Goal: Find specific page/section: Find specific page/section

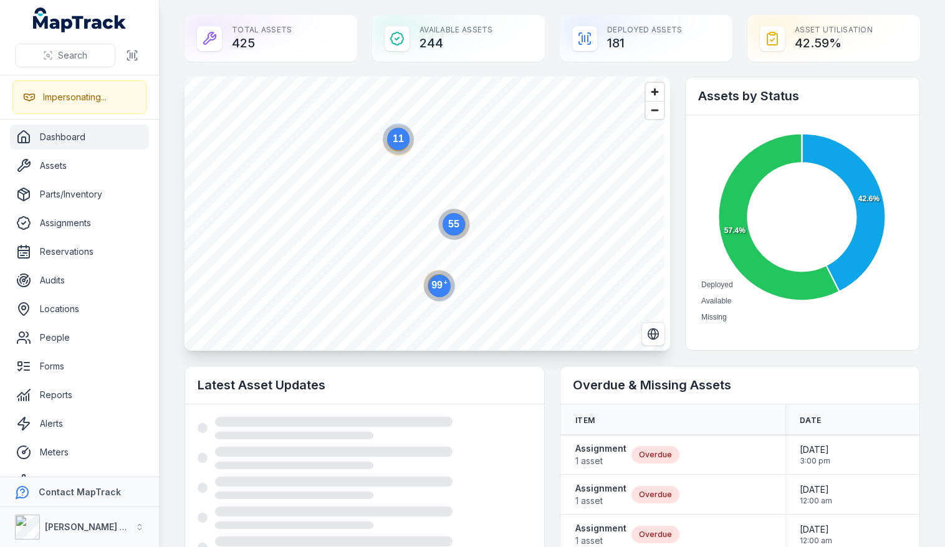
click at [648, 380] on h2 "Overdue & Missing Assets" at bounding box center [740, 384] width 334 height 17
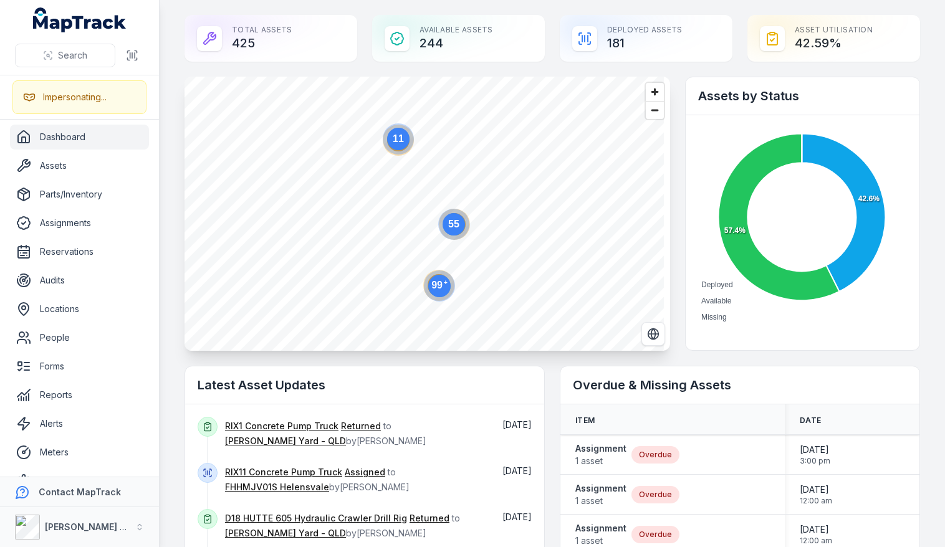
click at [438, 289] on text "99 +" at bounding box center [439, 284] width 16 height 11
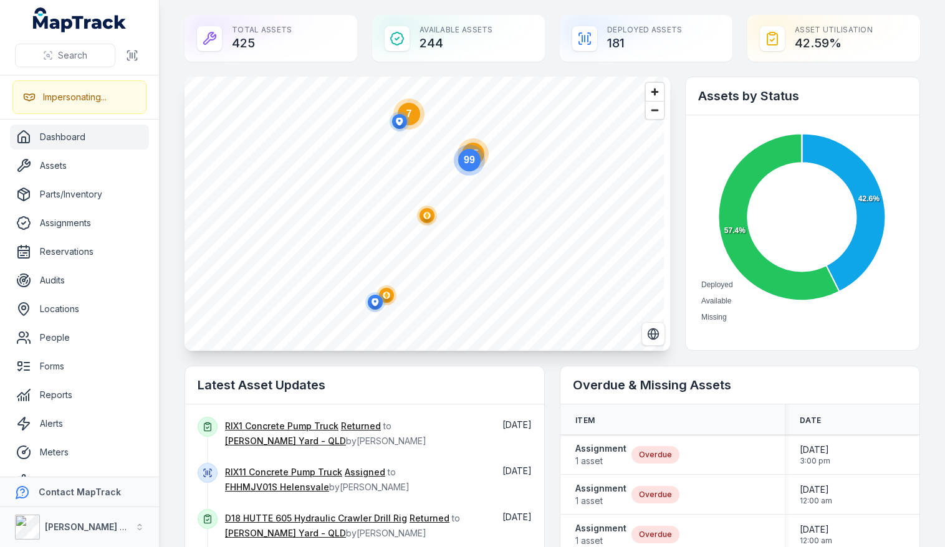
click at [470, 162] on text "99" at bounding box center [469, 160] width 11 height 11
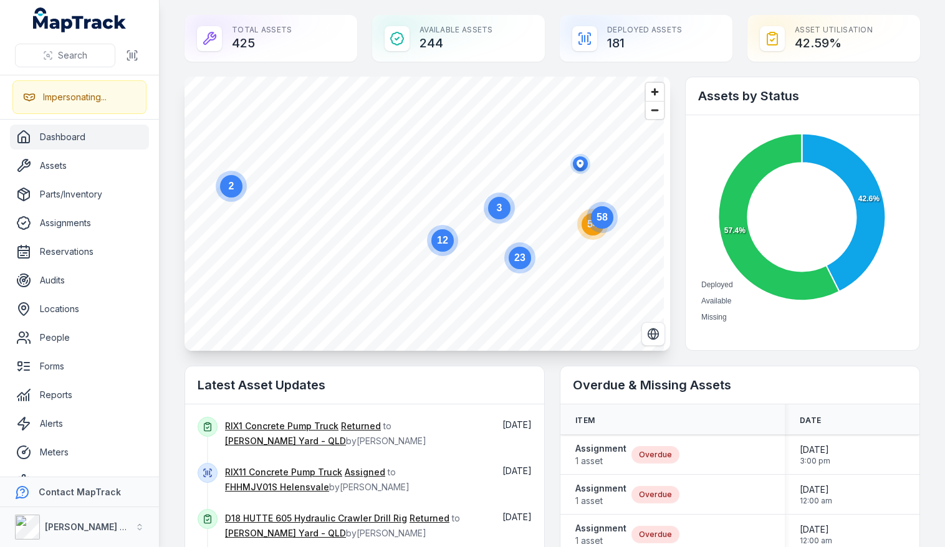
click at [588, 228] on icon "58" at bounding box center [601, 217] width 37 height 37
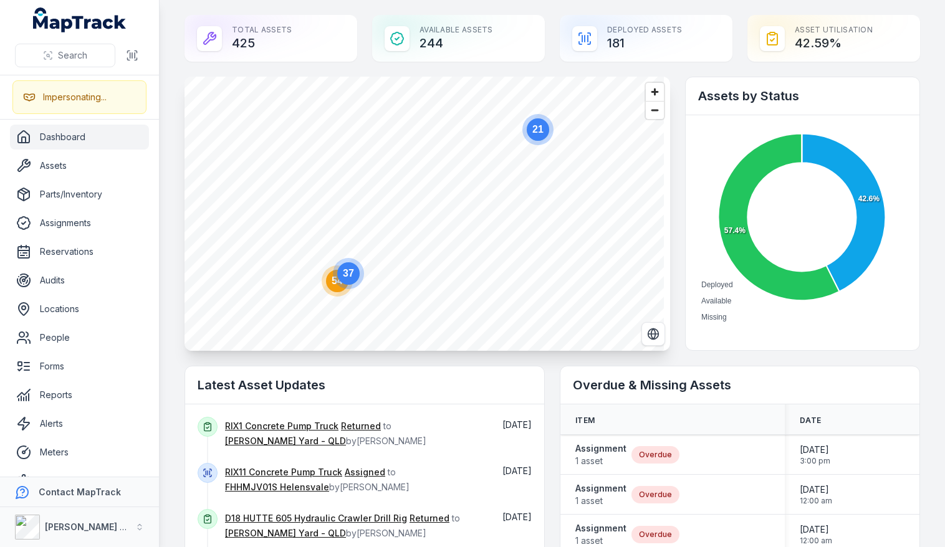
click at [329, 292] on circle at bounding box center [337, 281] width 31 height 31
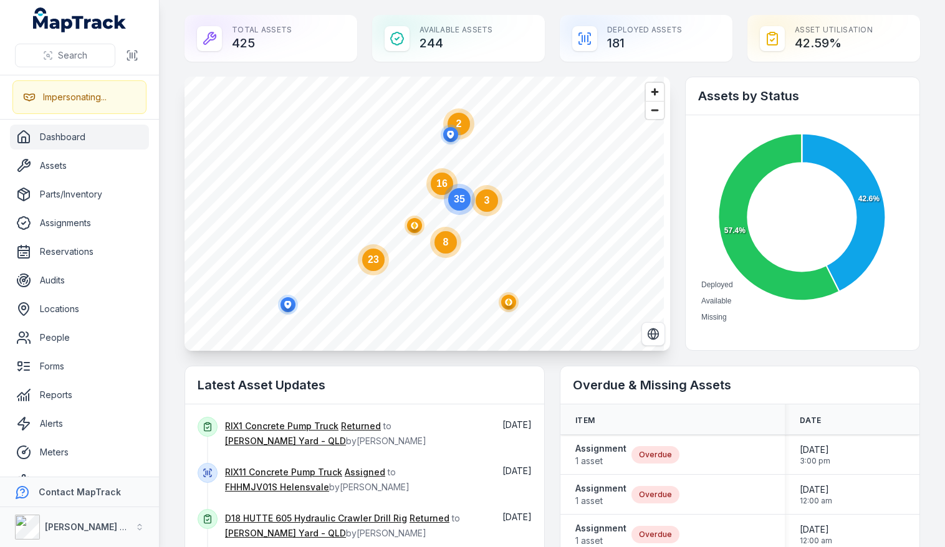
click at [418, 226] on ellipse "button" at bounding box center [414, 225] width 15 height 15
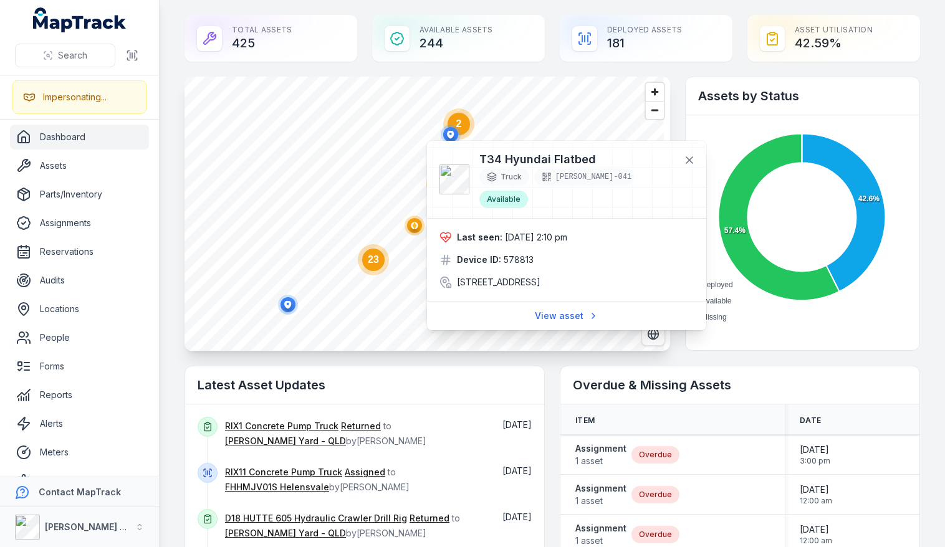
click at [487, 160] on h3 "T34 Hyundai Flatbed" at bounding box center [576, 159] width 194 height 17
drag, startPoint x: 558, startPoint y: 165, endPoint x: 621, endPoint y: 161, distance: 63.7
click at [577, 166] on h3 "T34 Hyundai Flatbed" at bounding box center [576, 159] width 194 height 17
click at [554, 160] on h3 "T34 Hyundai Flatbed" at bounding box center [576, 159] width 194 height 17
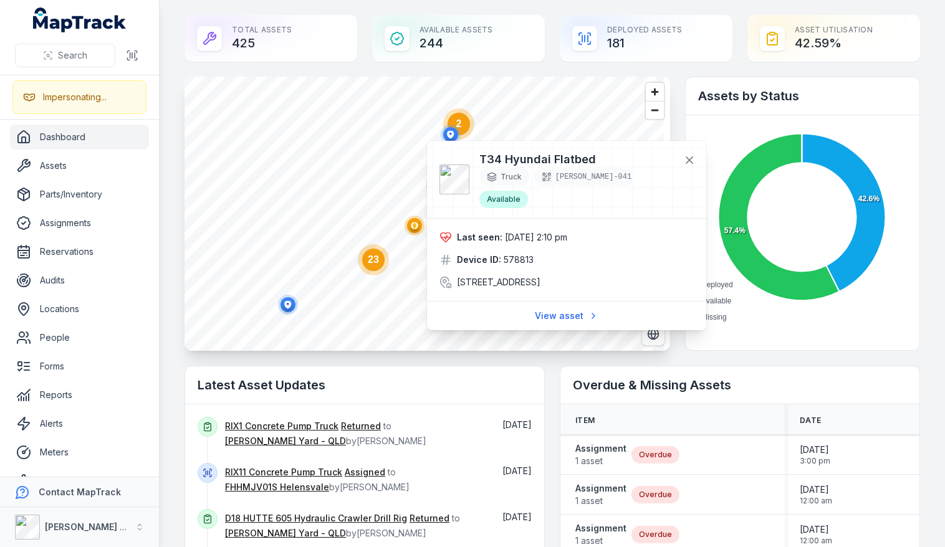
click at [608, 231] on div "Last seen: [DATE] 2:10 pm" at bounding box center [566, 237] width 254 height 12
click at [693, 158] on icon at bounding box center [689, 160] width 12 height 12
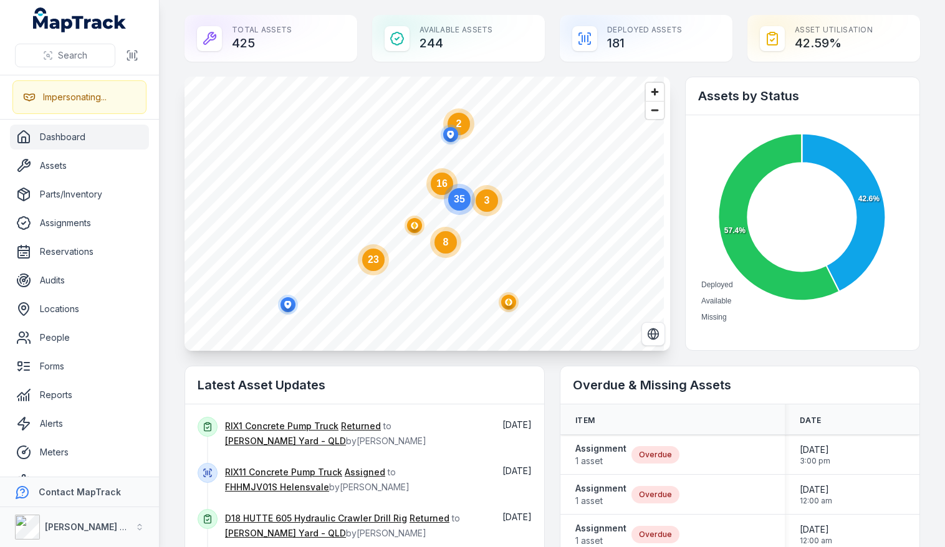
drag, startPoint x: 791, startPoint y: 46, endPoint x: 827, endPoint y: 41, distance: 36.4
click at [827, 41] on div "Asset utilisation 42.59 %" at bounding box center [833, 38] width 173 height 47
click at [798, 49] on div "Asset utilisation 42.59 %" at bounding box center [833, 38] width 173 height 47
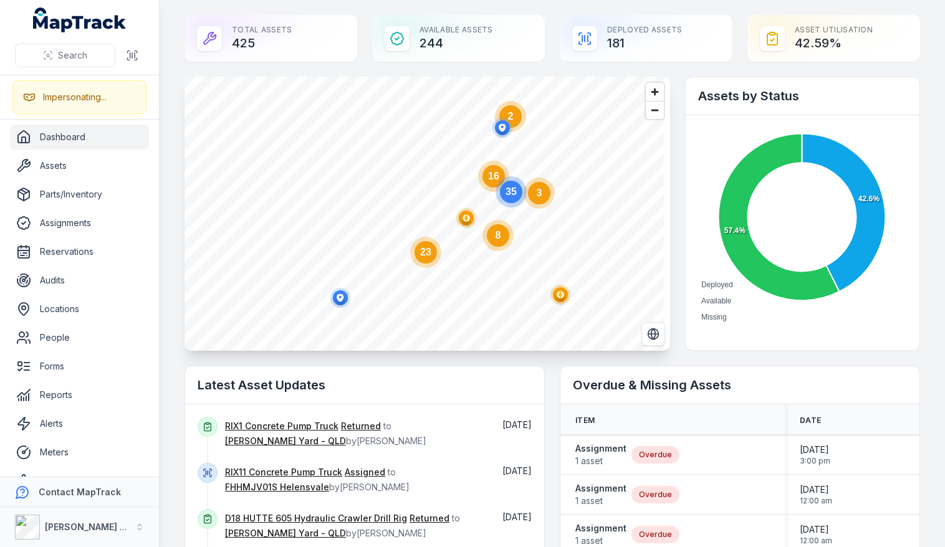
click at [360, 56] on div "Total Assets 425 Available Assets 244 Deployed Assets 181 Asset utilisation 42.…" at bounding box center [553, 38] width 736 height 47
click at [360, 29] on div "Total Assets 425 Available Assets 244 Deployed Assets 181 Asset utilisation 42.…" at bounding box center [553, 38] width 736 height 47
click at [361, 33] on div "Total Assets 425 Available Assets 244 Deployed Assets 181 Asset utilisation 42.…" at bounding box center [553, 38] width 736 height 47
click at [163, 236] on main "Total Assets 425 Available Assets 244 Deployed Assets 181 Asset utilisation 42.…" at bounding box center [552, 273] width 785 height 547
click at [125, 518] on button "[PERSON_NAME] Group" at bounding box center [79, 527] width 159 height 40
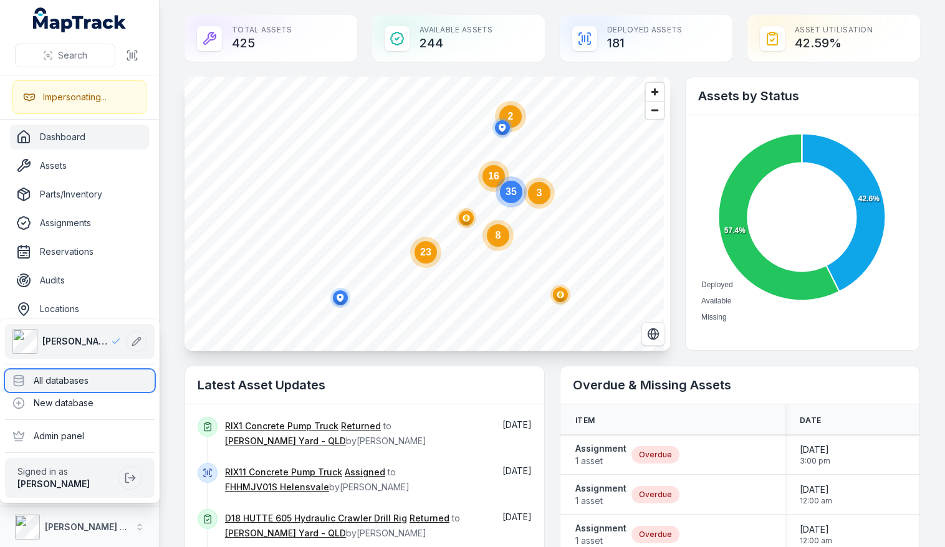
click at [54, 381] on div "All databases" at bounding box center [80, 381] width 150 height 22
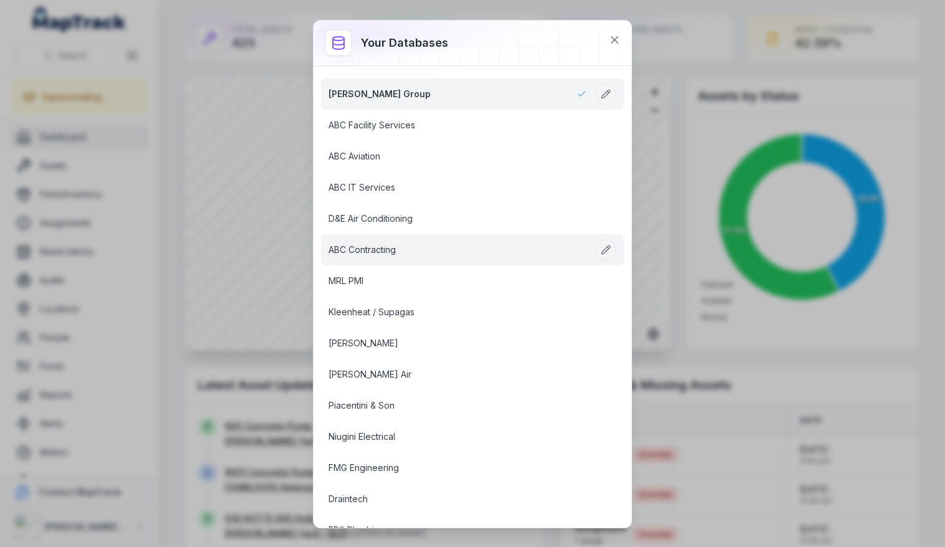
click at [362, 247] on link "ABC Contracting" at bounding box center [457, 250] width 258 height 12
